Goal: Task Accomplishment & Management: Manage account settings

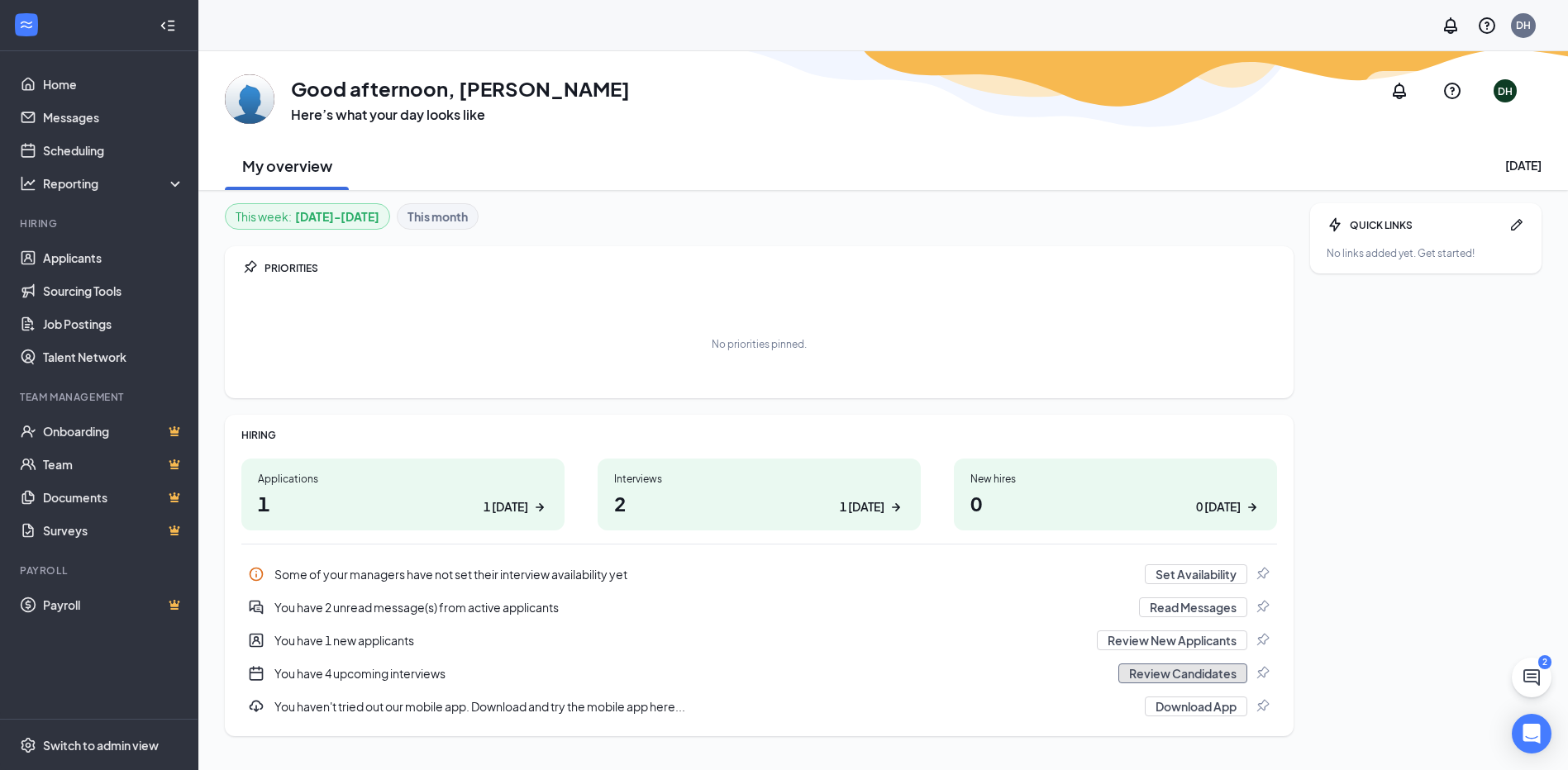
click at [1128, 675] on button "Review Candidates" at bounding box center [1182, 673] width 129 height 20
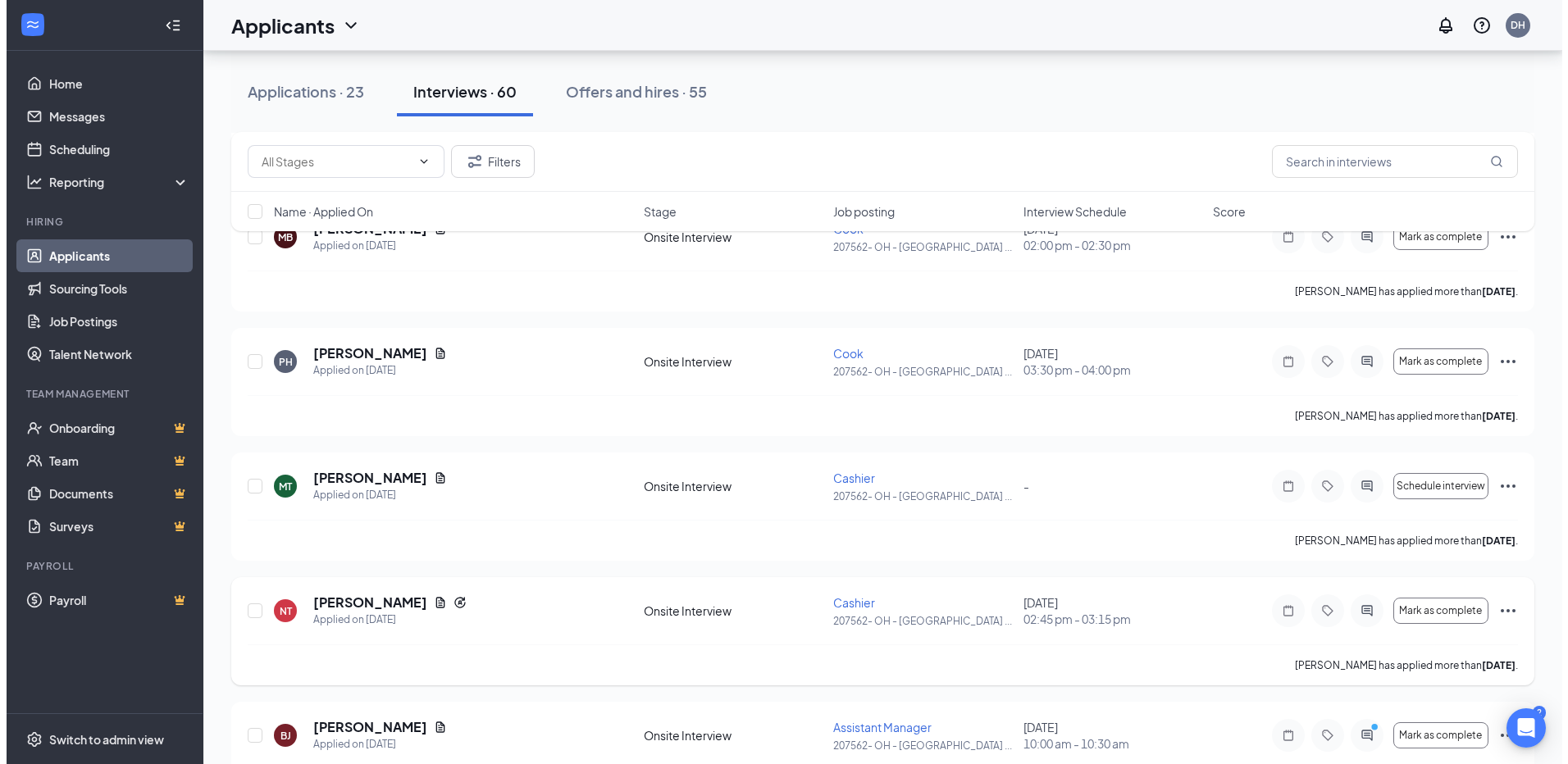
scroll to position [492, 0]
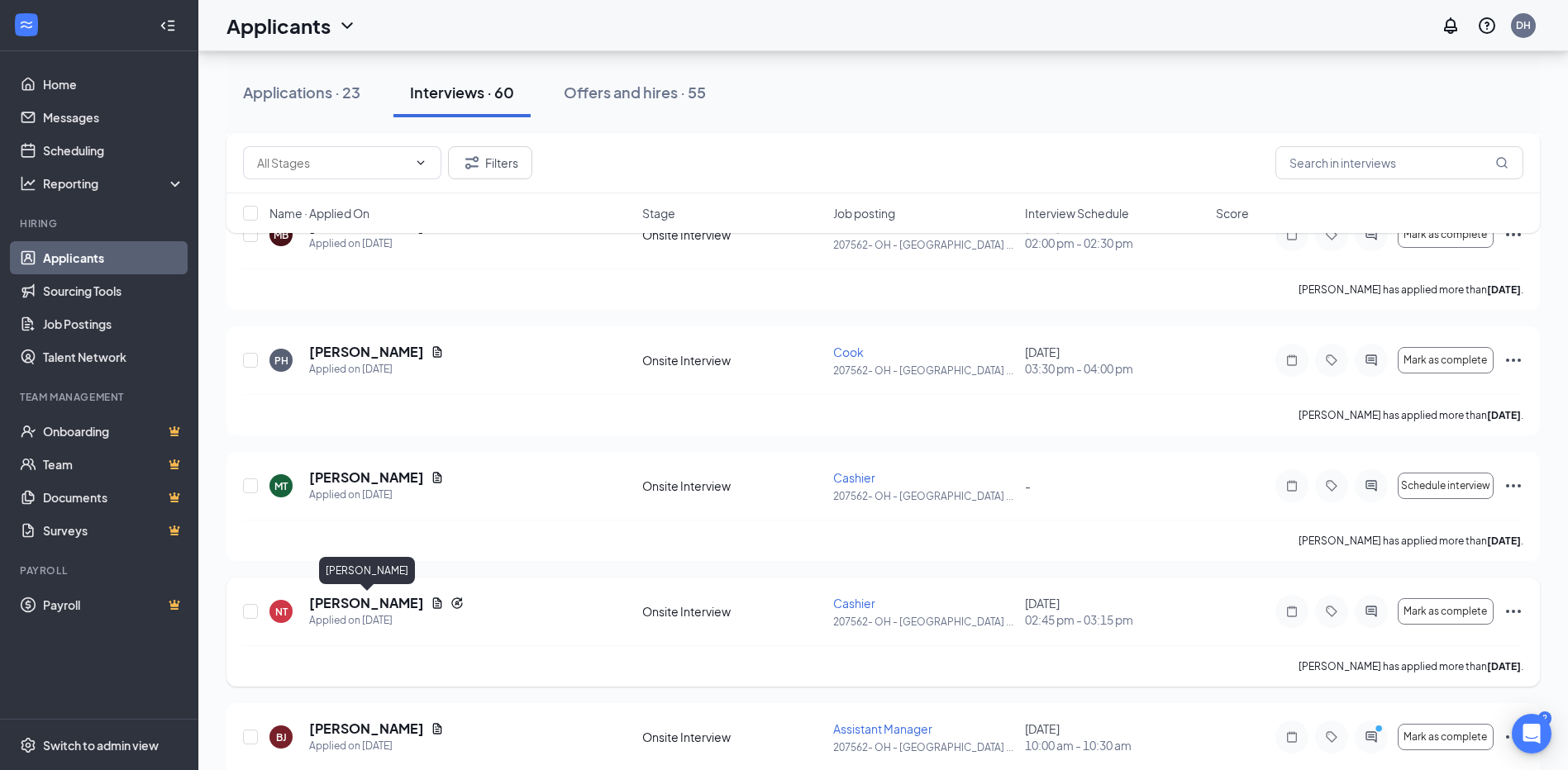
click at [377, 604] on h5 "[PERSON_NAME]" at bounding box center [367, 603] width 115 height 18
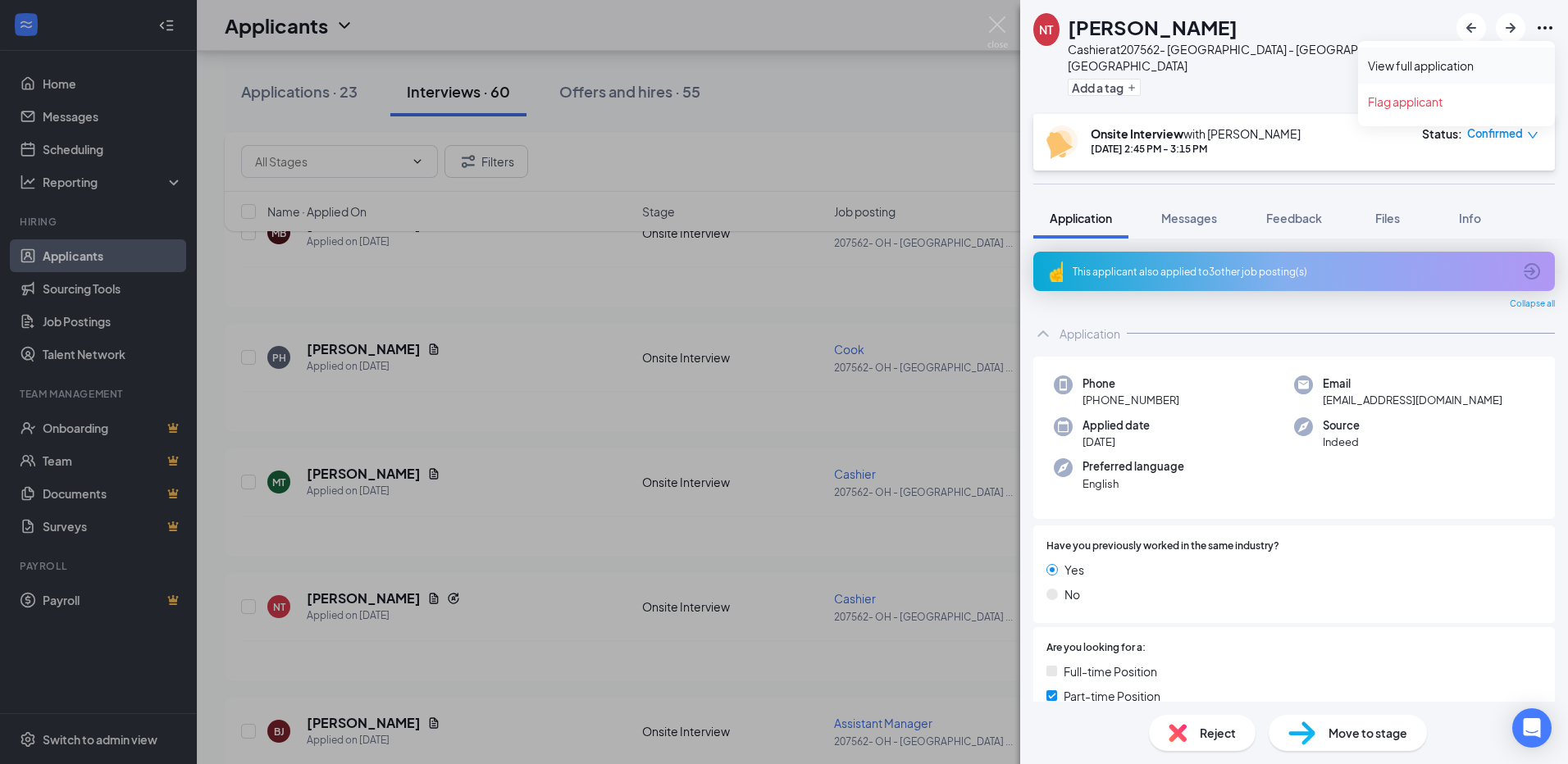
click at [1462, 72] on link "View full application" at bounding box center [1456, 65] width 177 height 16
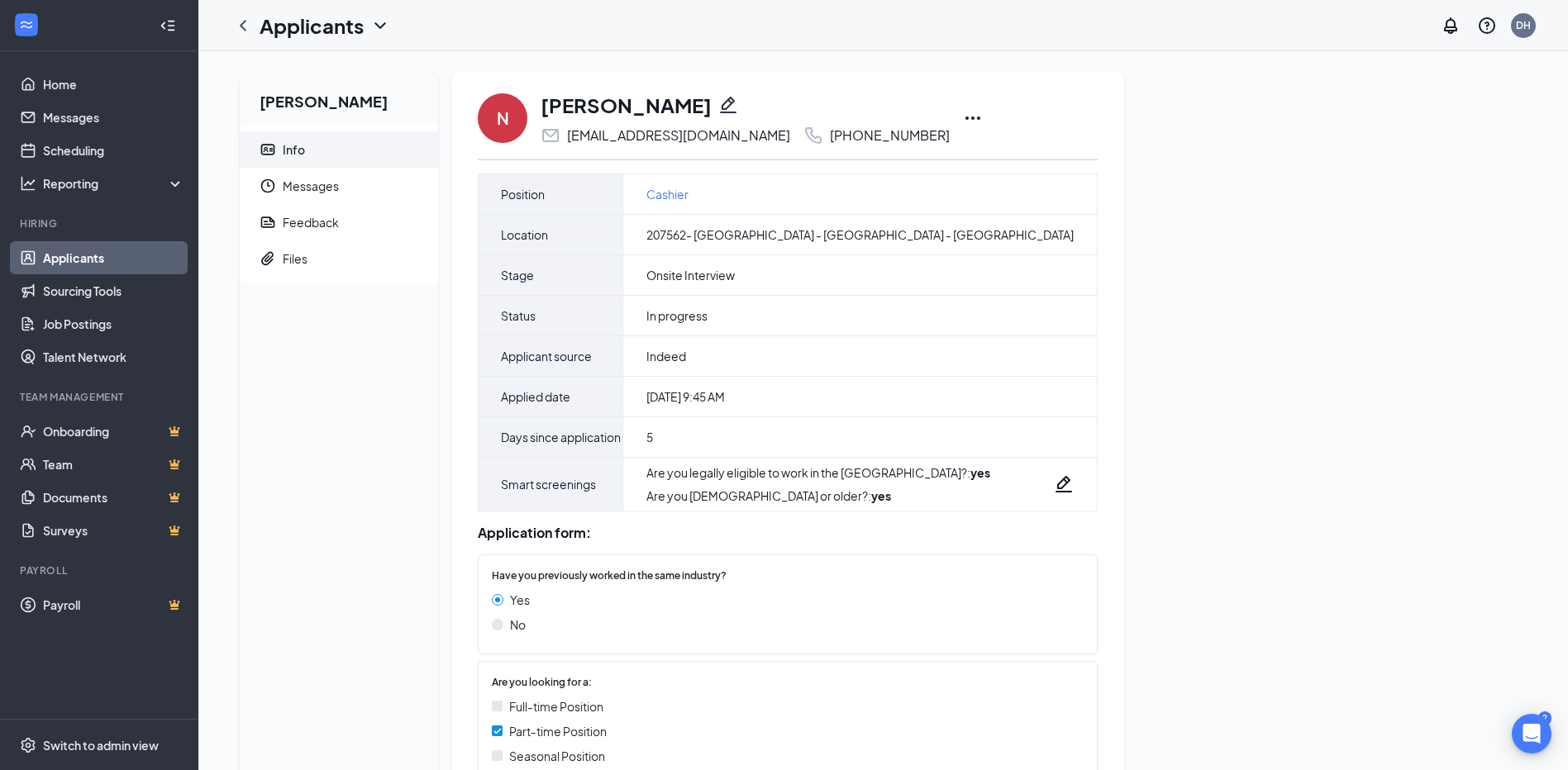
click at [963, 113] on icon "Ellipses" at bounding box center [972, 118] width 20 height 20
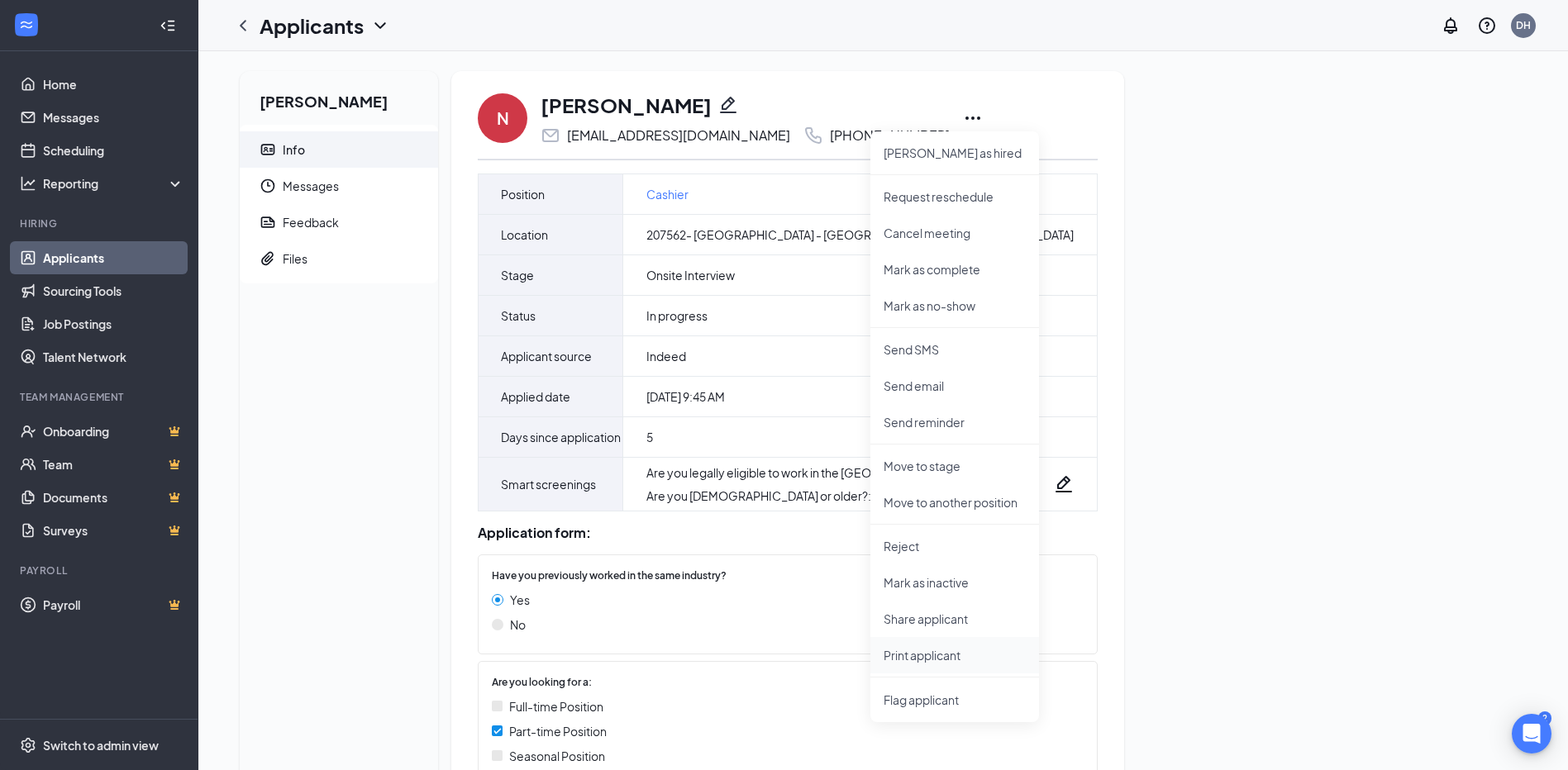
click at [955, 658] on p "Print applicant" at bounding box center [955, 655] width 143 height 16
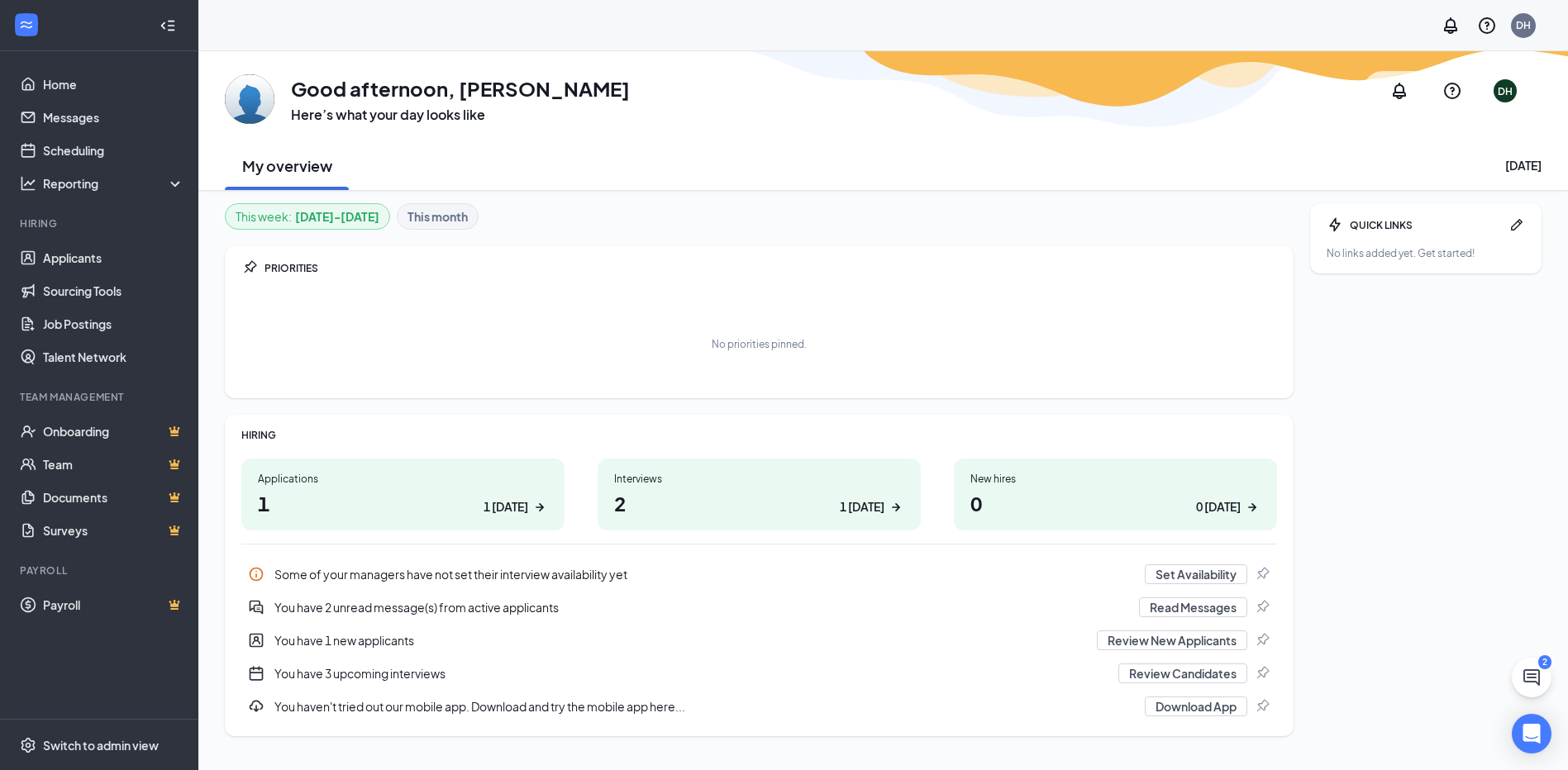
click at [617, 498] on h1 "2 1 [DATE]" at bounding box center [759, 503] width 290 height 28
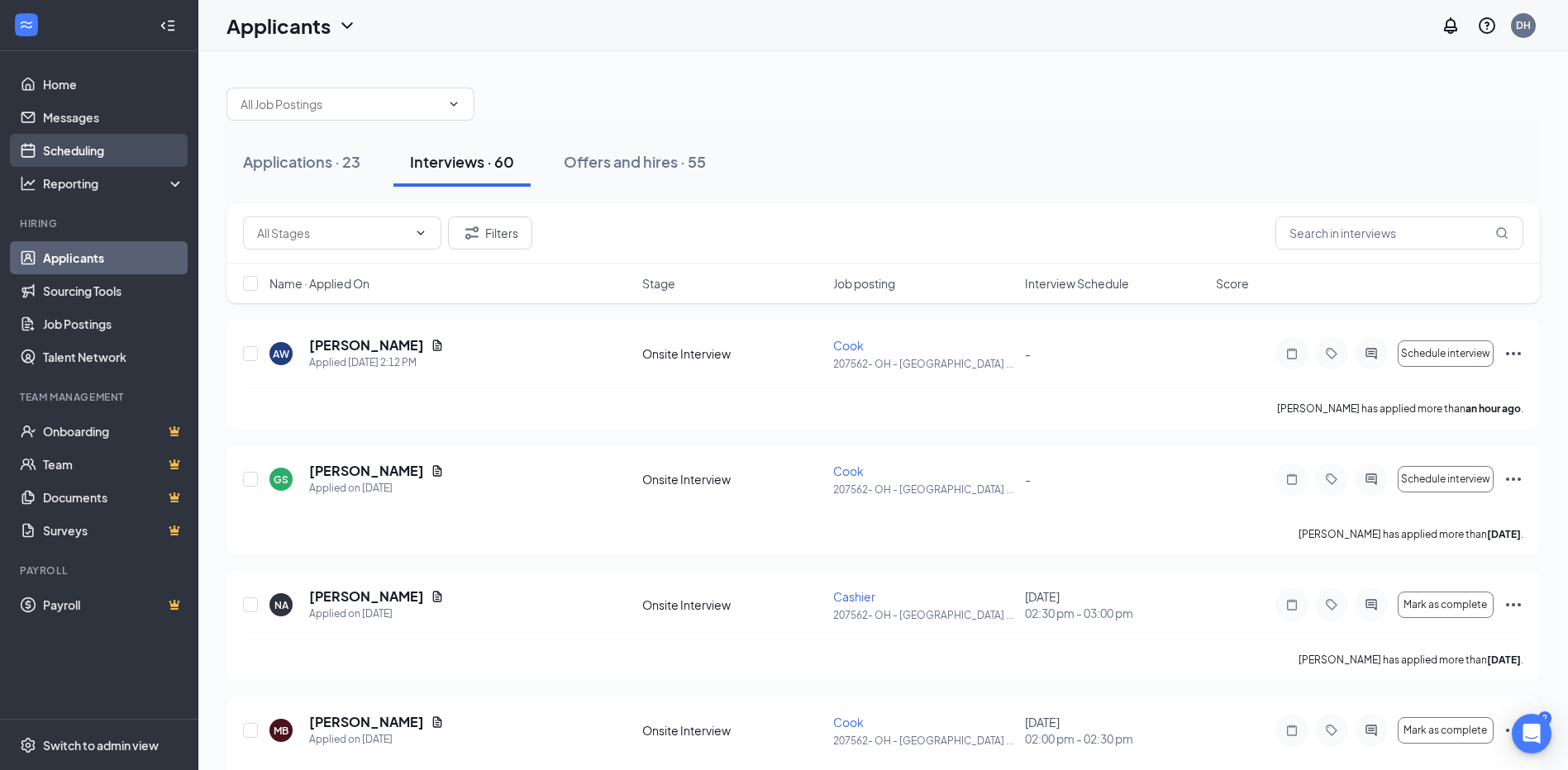
click at [77, 159] on link "Scheduling" at bounding box center [113, 150] width 142 height 33
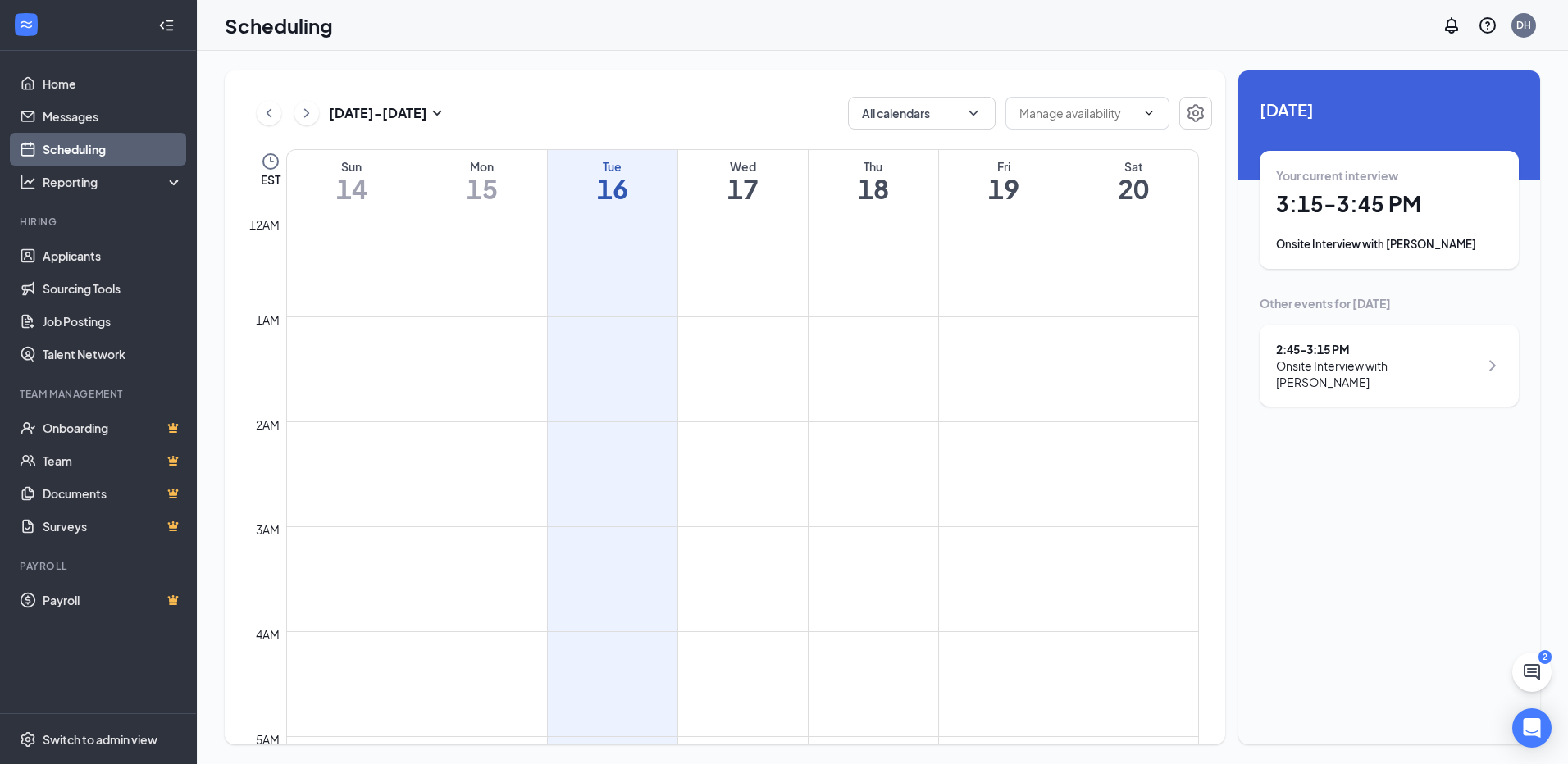
scroll to position [806, 0]
click at [1487, 359] on icon "ChevronRight" at bounding box center [1491, 365] width 20 height 20
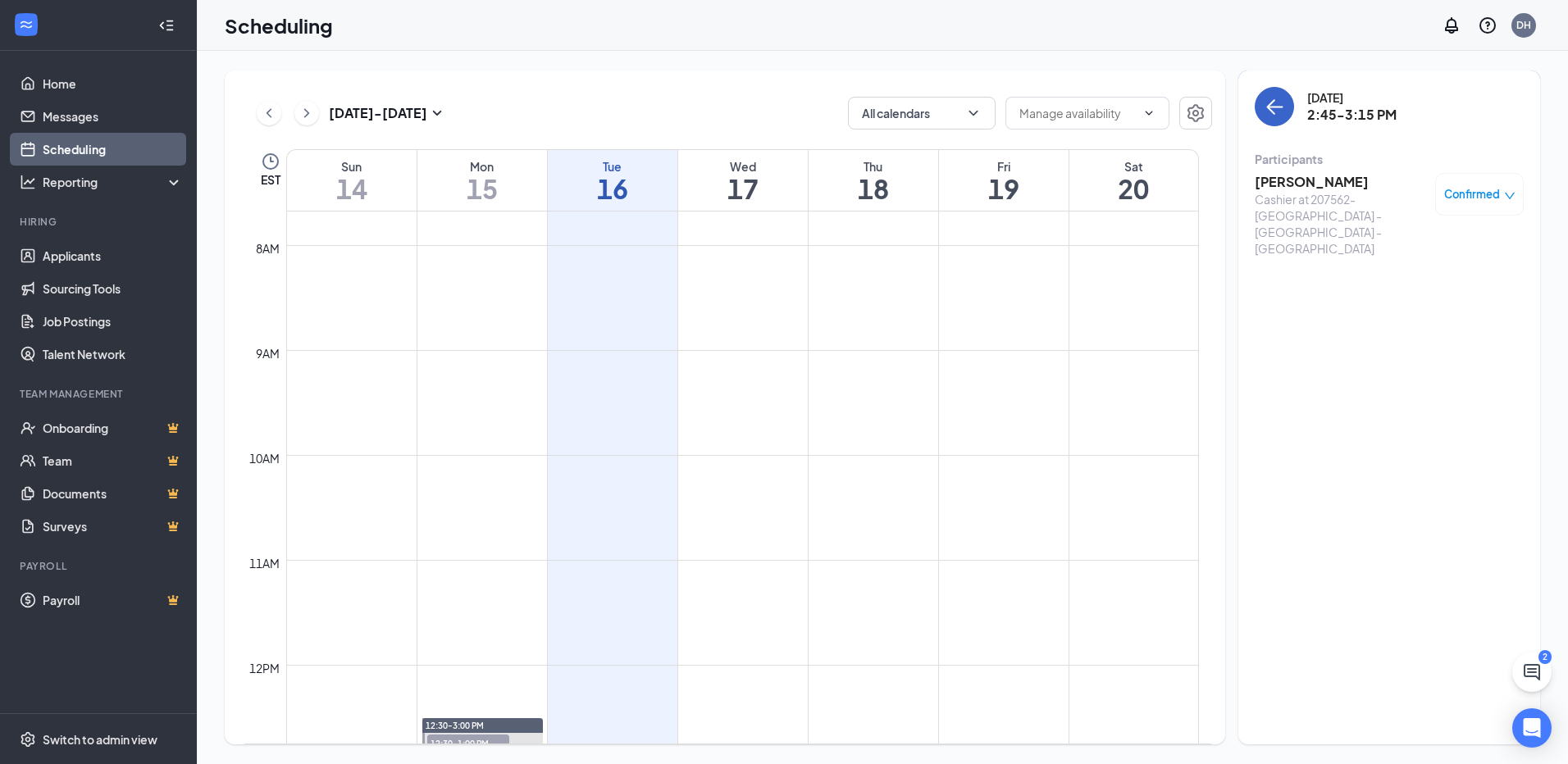
click at [1266, 118] on button "back-button" at bounding box center [1274, 106] width 39 height 39
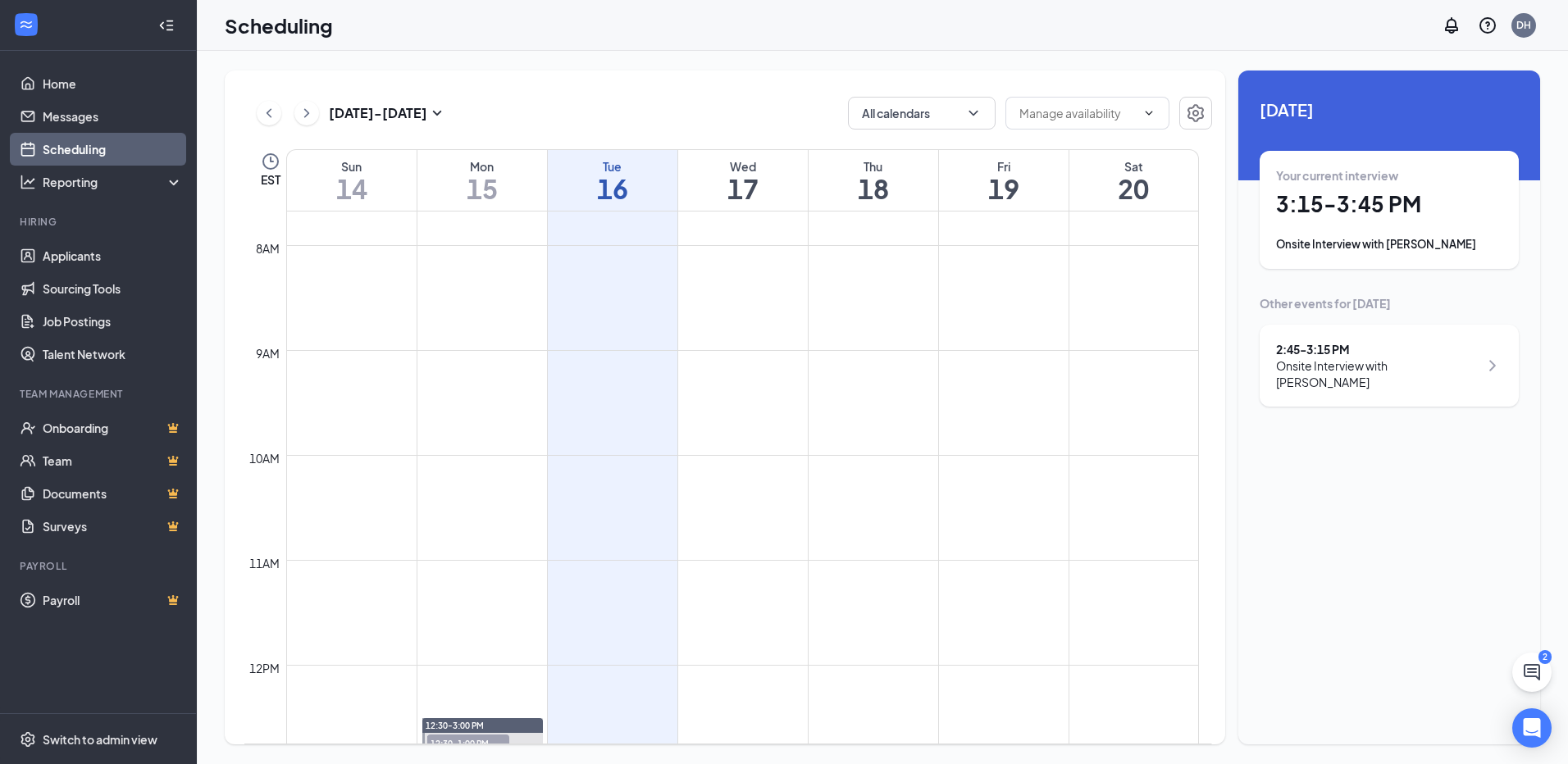
click at [1367, 203] on h1 "3:15 - 3:45 PM" at bounding box center [1389, 204] width 227 height 28
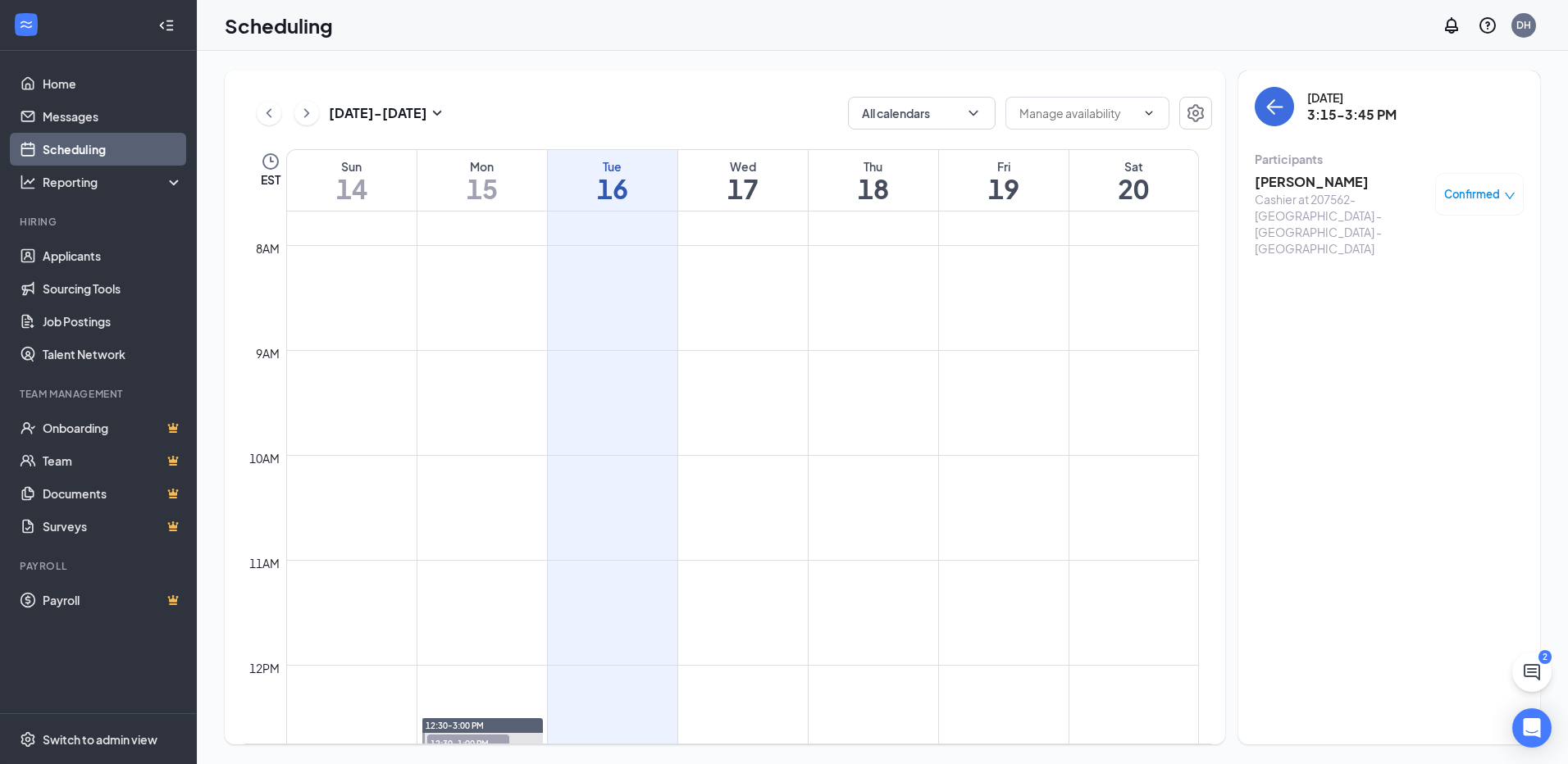
click at [1304, 177] on h3 "[PERSON_NAME]" at bounding box center [1341, 181] width 172 height 18
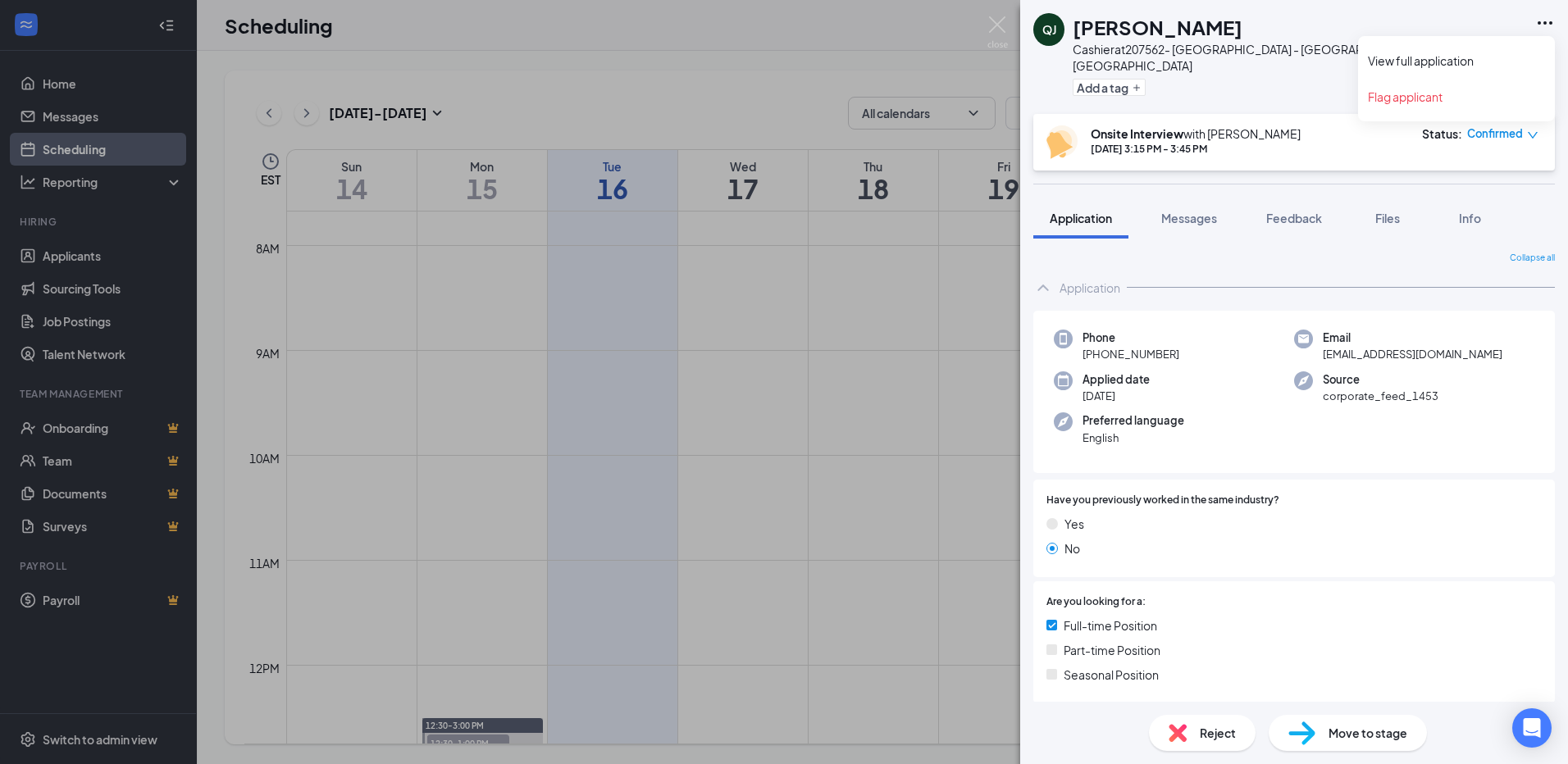
click at [1545, 22] on icon "Ellipses" at bounding box center [1544, 23] width 14 height 3
click at [1484, 66] on link "View full application" at bounding box center [1456, 60] width 177 height 16
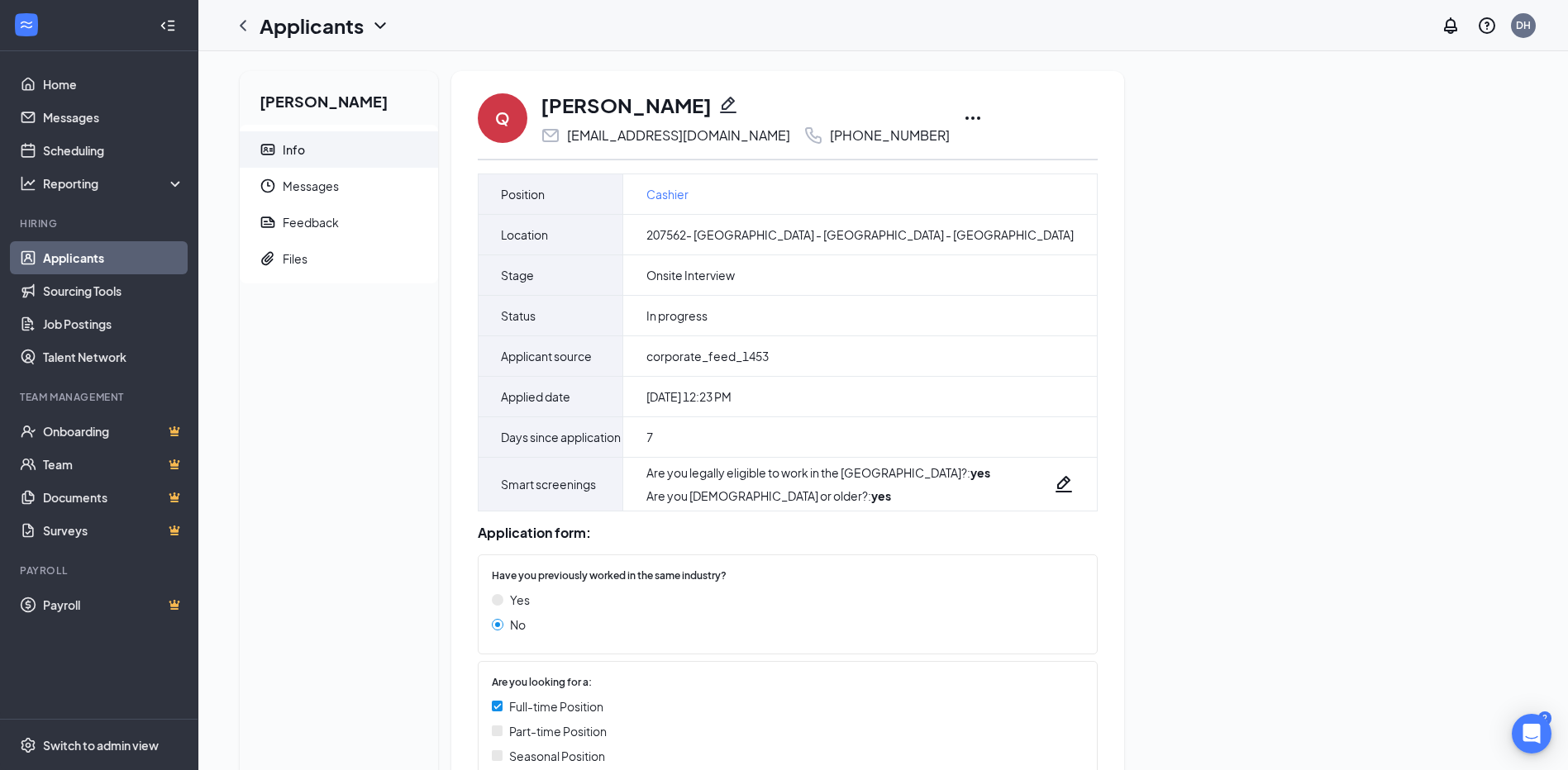
click at [963, 121] on icon "Ellipses" at bounding box center [972, 118] width 20 height 20
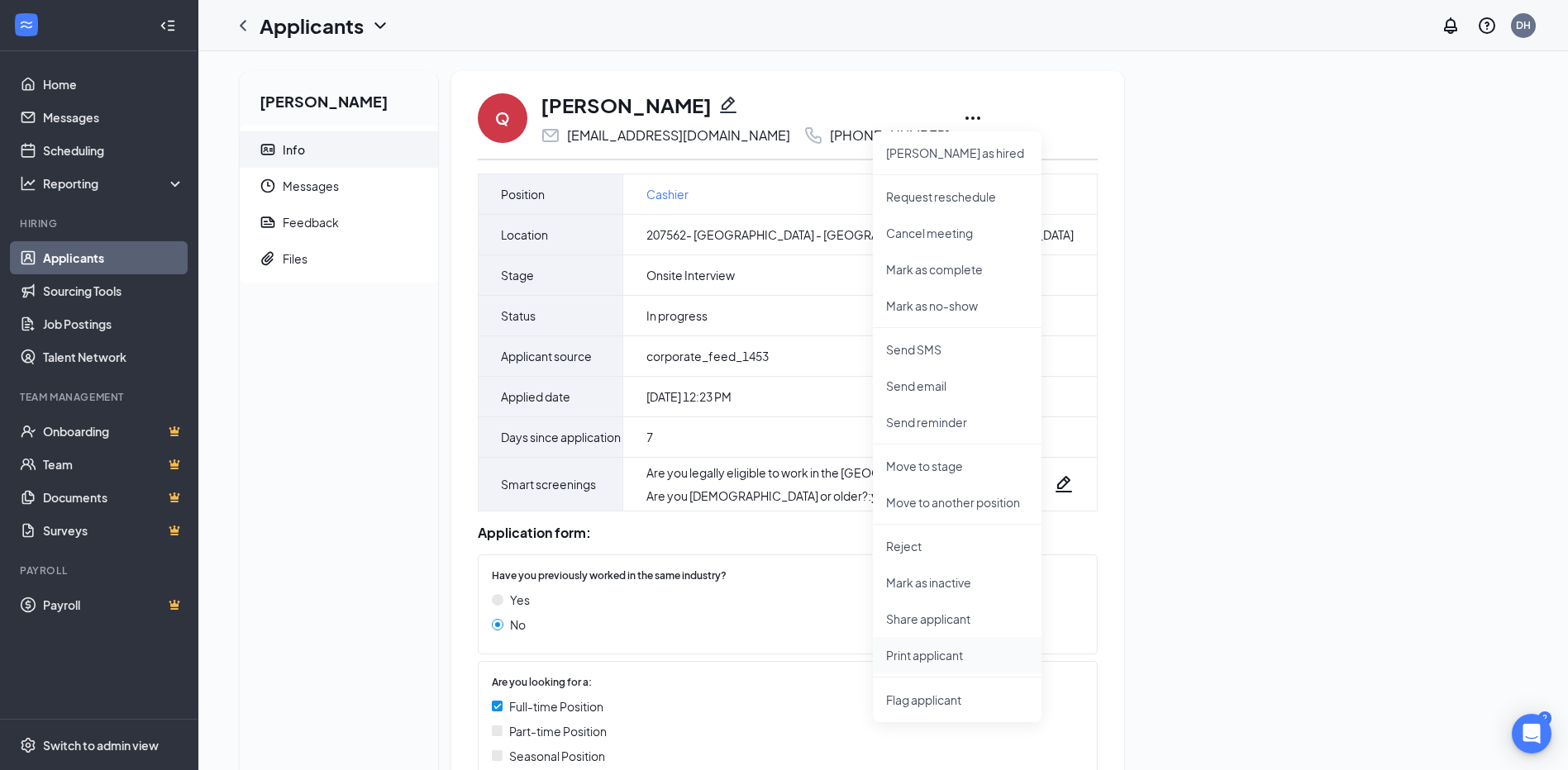
click at [920, 656] on p "Print applicant" at bounding box center [957, 655] width 143 height 16
